Goal: Transaction & Acquisition: Purchase product/service

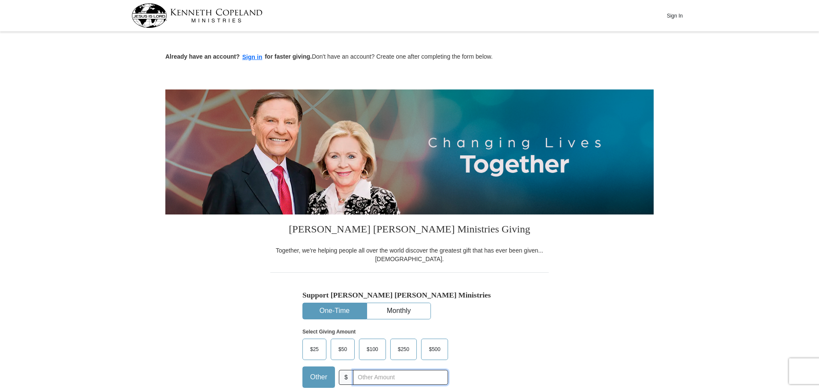
click at [377, 373] on input "text" at bounding box center [400, 377] width 95 height 15
type input "130"
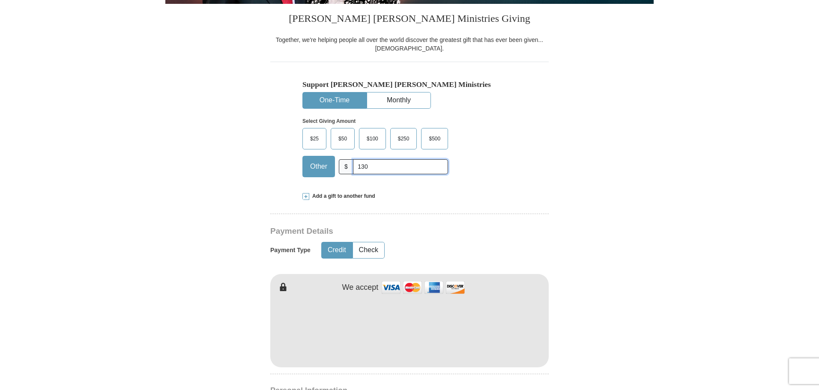
scroll to position [214, 0]
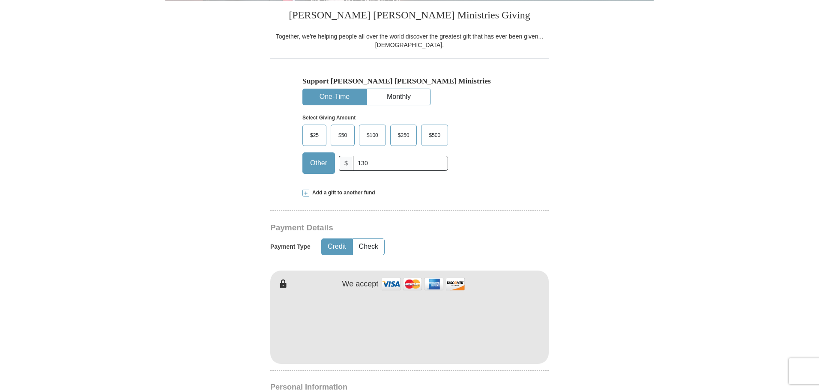
type input "[PERSON_NAME]"
click at [611, 317] on form "Already have an account? Sign in for faster giving. Don't have an account? Crea…" at bounding box center [409, 345] width 488 height 1051
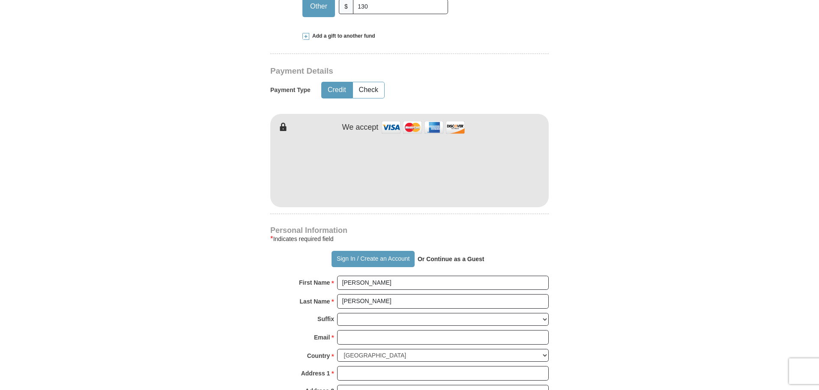
scroll to position [428, 0]
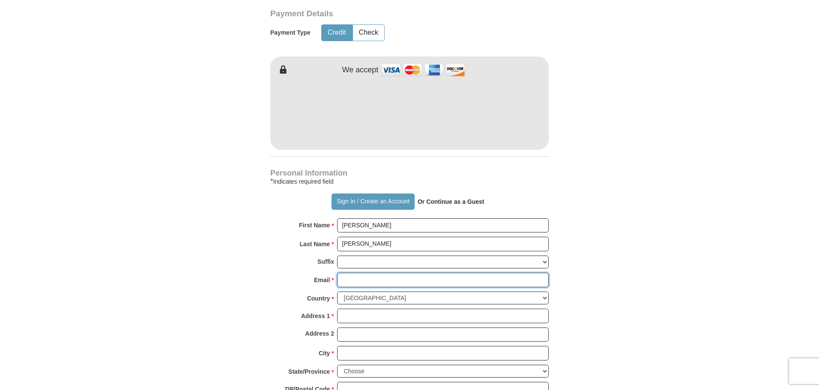
click at [396, 284] on input "Email *" at bounding box center [443, 280] width 212 height 15
type input "[EMAIL_ADDRESS][DOMAIN_NAME]"
type input "[STREET_ADDRESS][PERSON_NAME]"
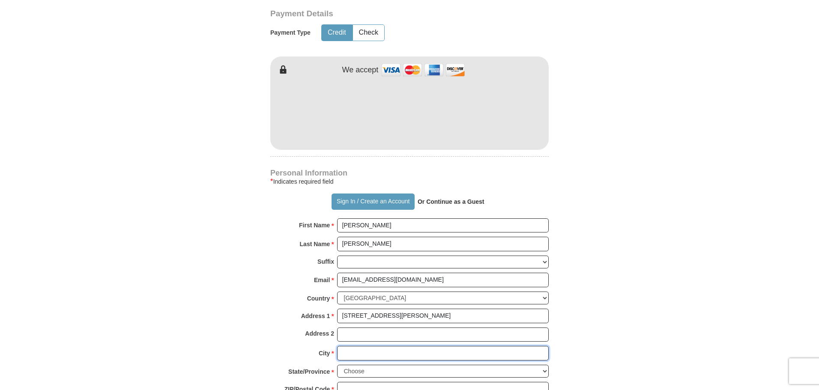
type input "Franklin"
select select "KY"
type input "42134"
type input "6153643350"
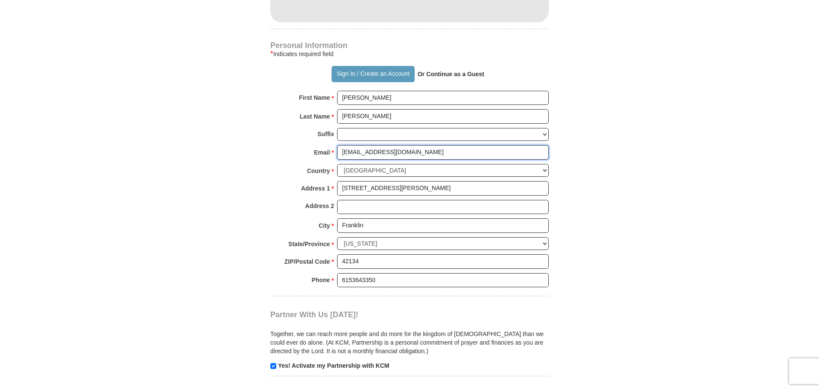
scroll to position [557, 0]
click at [273, 365] on input "checkbox" at bounding box center [273, 365] width 6 height 6
checkbox input "false"
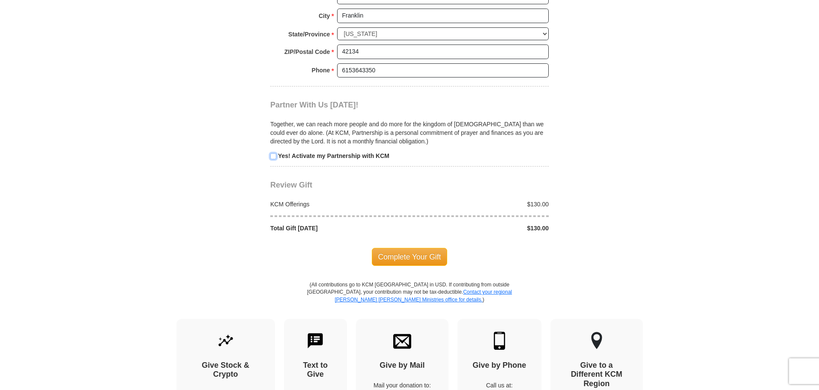
scroll to position [771, 0]
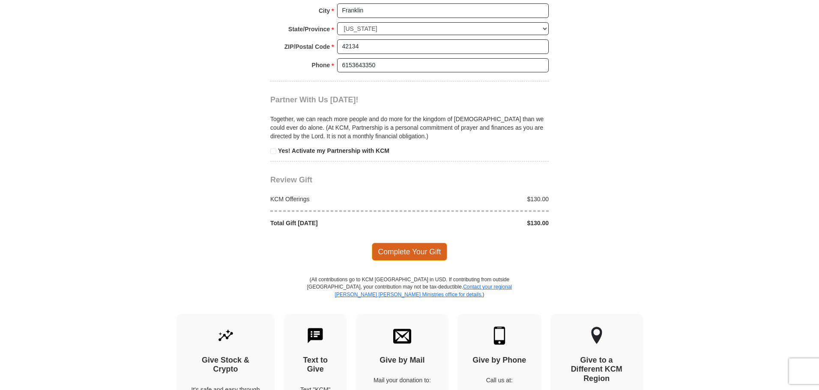
click at [422, 253] on span "Complete Your Gift" at bounding box center [410, 252] width 76 height 18
